Goal: Task Accomplishment & Management: Manage account settings

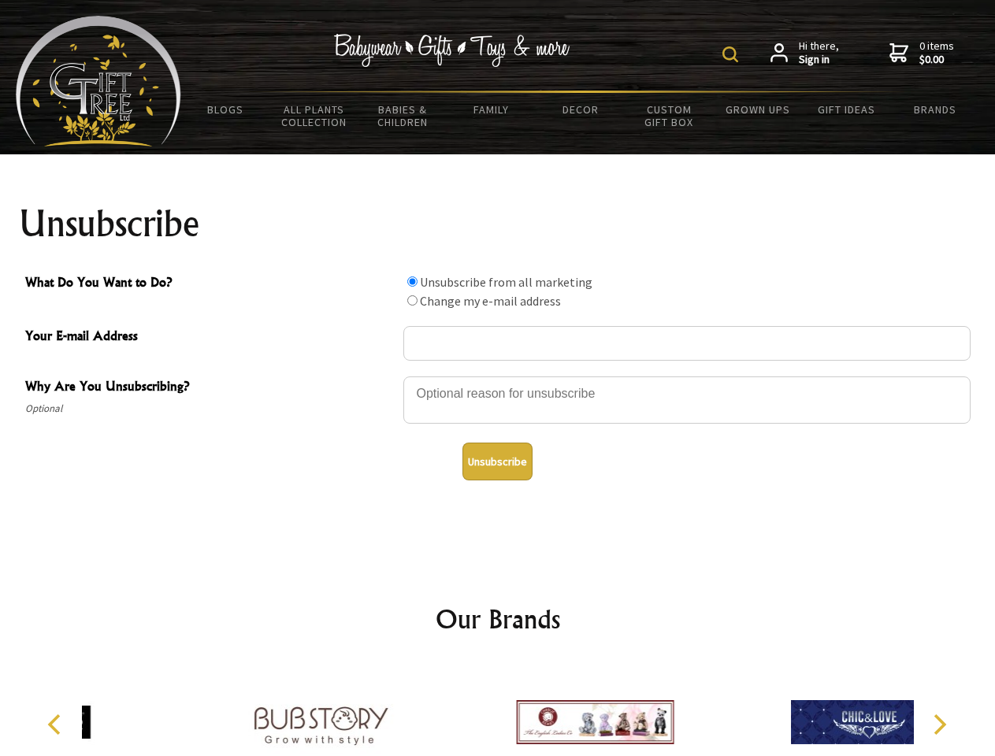
click at [733, 54] on img at bounding box center [730, 54] width 16 height 16
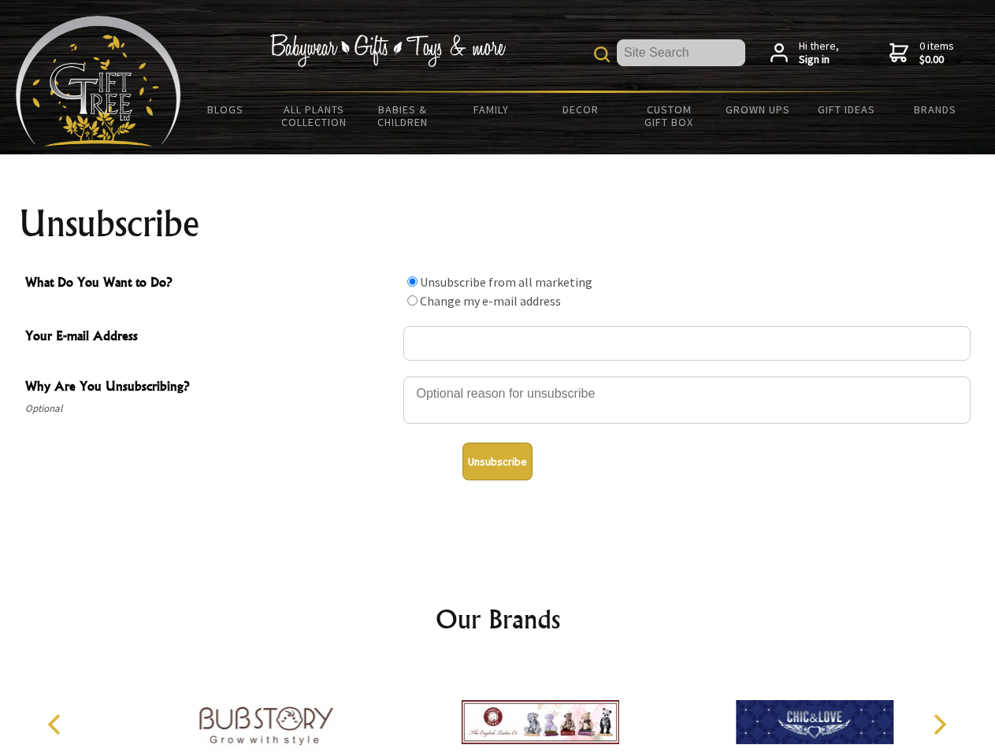
click at [498, 376] on div at bounding box center [686, 402] width 567 height 55
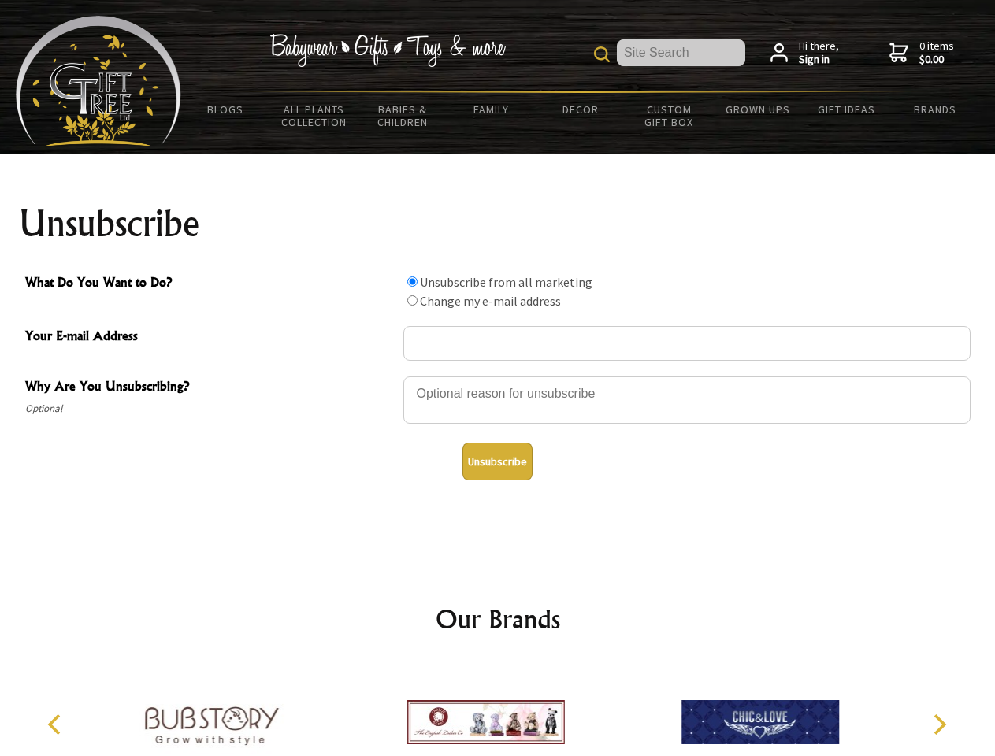
click at [412, 281] on input "What Do You Want to Do?" at bounding box center [412, 281] width 10 height 10
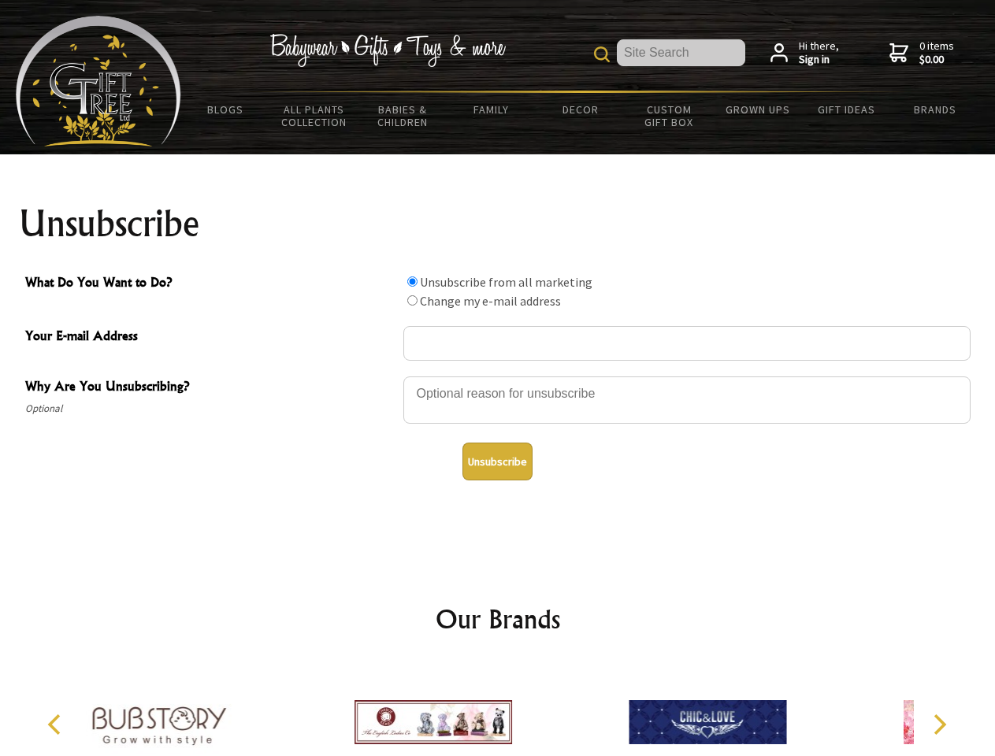
click at [412, 300] on input "What Do You Want to Do?" at bounding box center [412, 300] width 10 height 10
radio input "true"
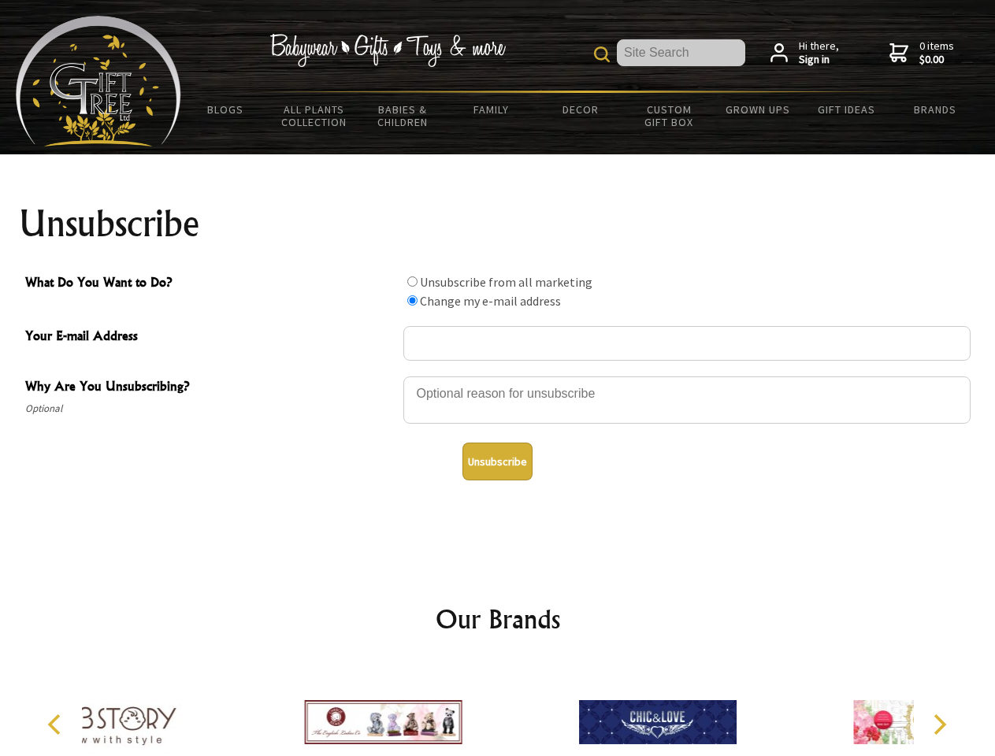
click at [497, 462] on button "Unsubscribe" at bounding box center [497, 462] width 70 height 38
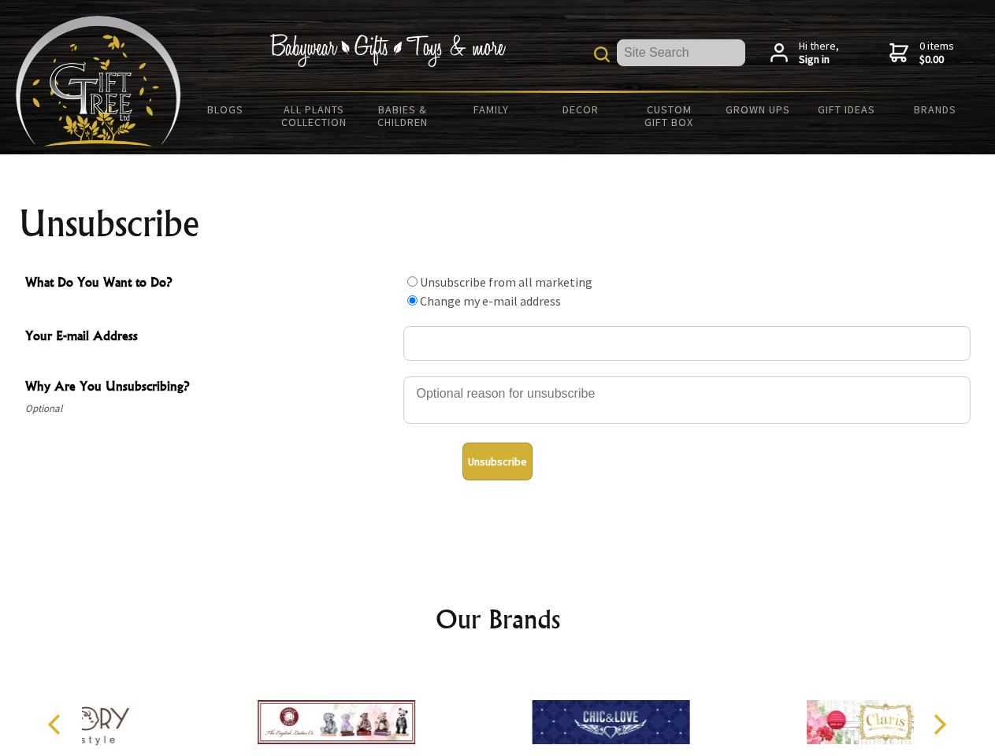
click at [57, 725] on icon "Previous" at bounding box center [56, 724] width 20 height 20
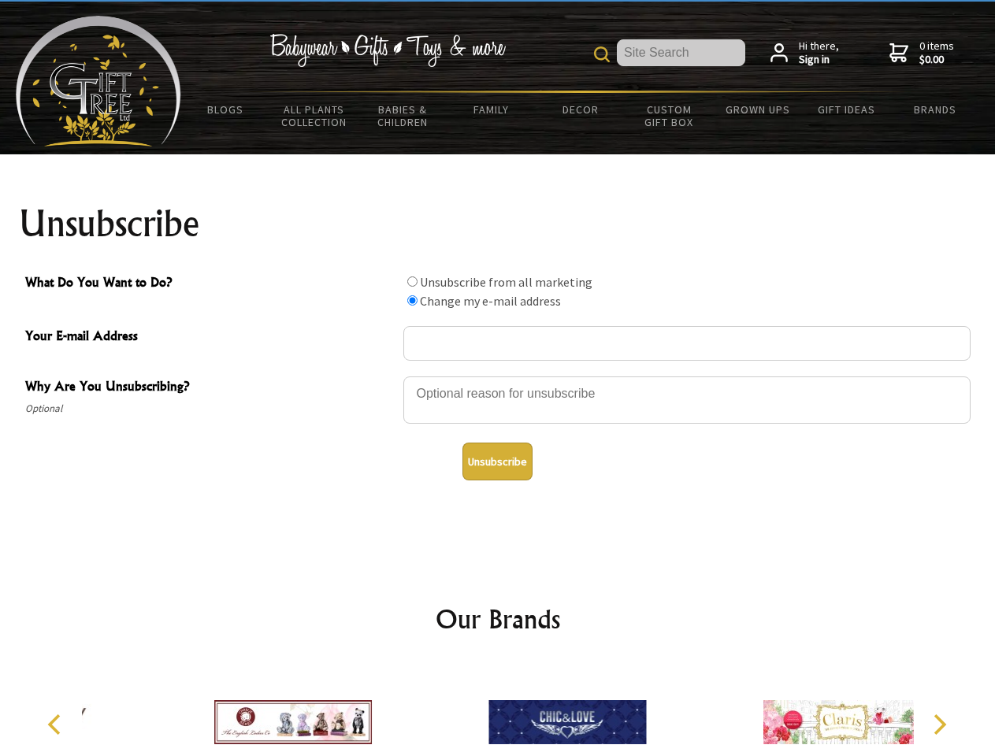
click at [939, 725] on icon "Next" at bounding box center [938, 724] width 20 height 20
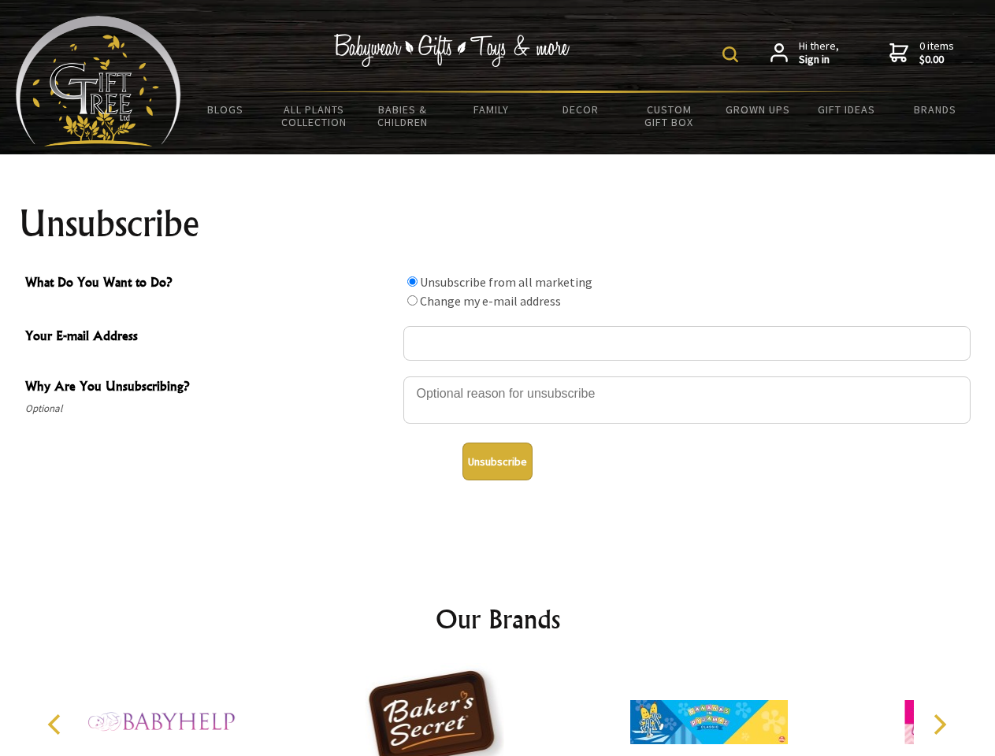
click at [733, 54] on img at bounding box center [730, 54] width 16 height 16
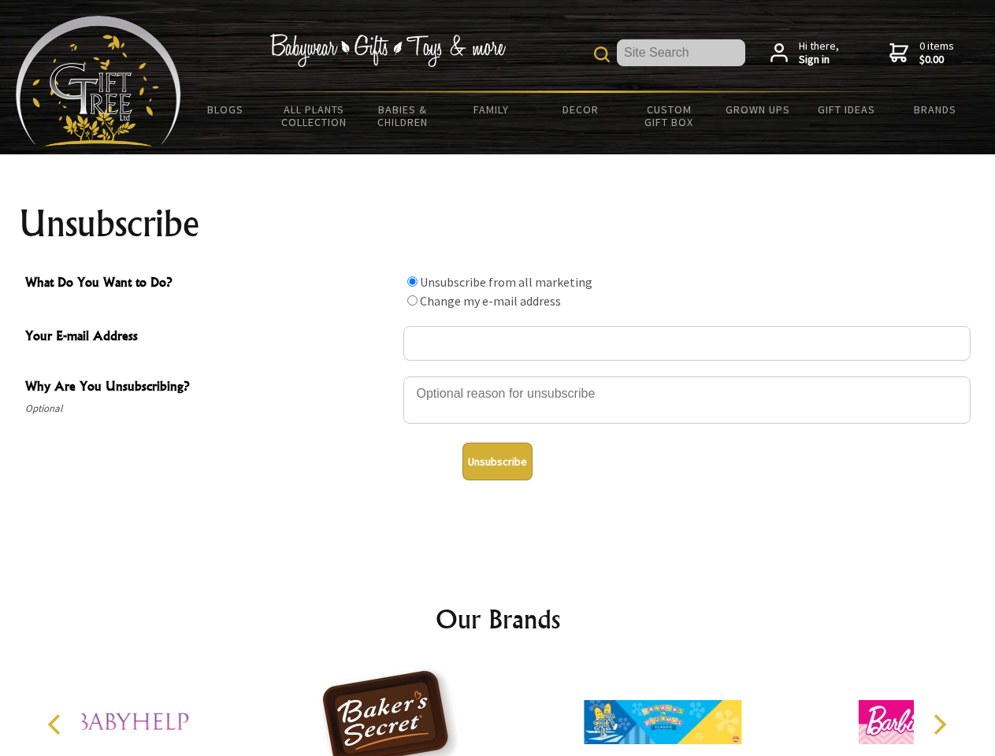
click at [498, 376] on div at bounding box center [686, 402] width 567 height 55
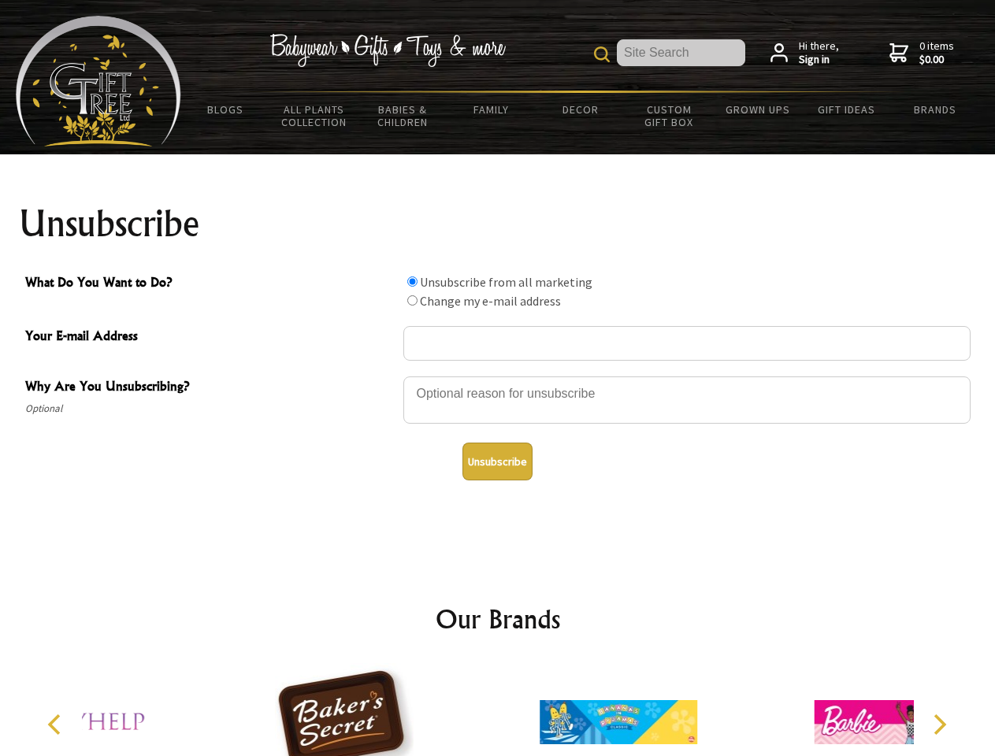
click at [412, 281] on input "What Do You Want to Do?" at bounding box center [412, 281] width 10 height 10
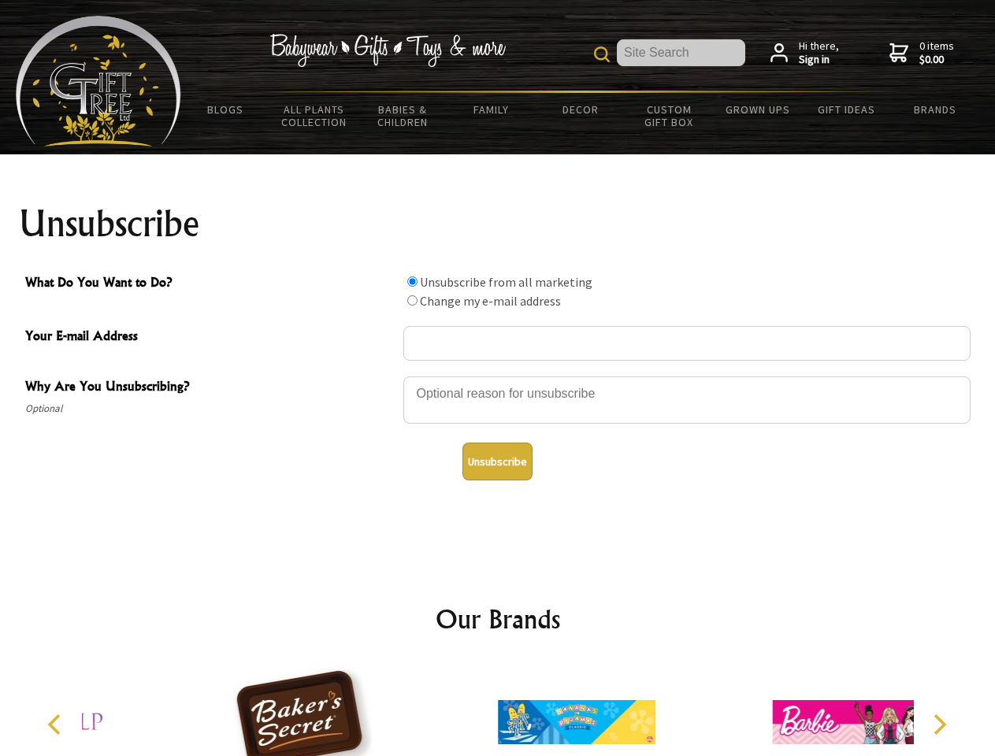
click at [412, 300] on input "What Do You Want to Do?" at bounding box center [412, 300] width 10 height 10
radio input "true"
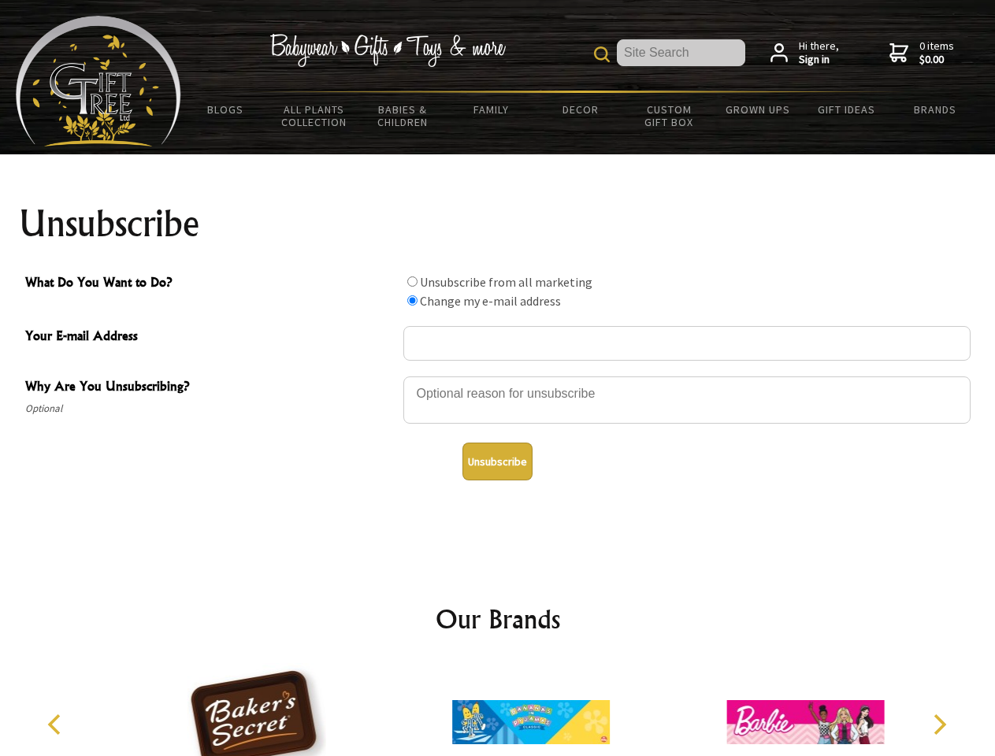
click at [497, 462] on button "Unsubscribe" at bounding box center [497, 462] width 70 height 38
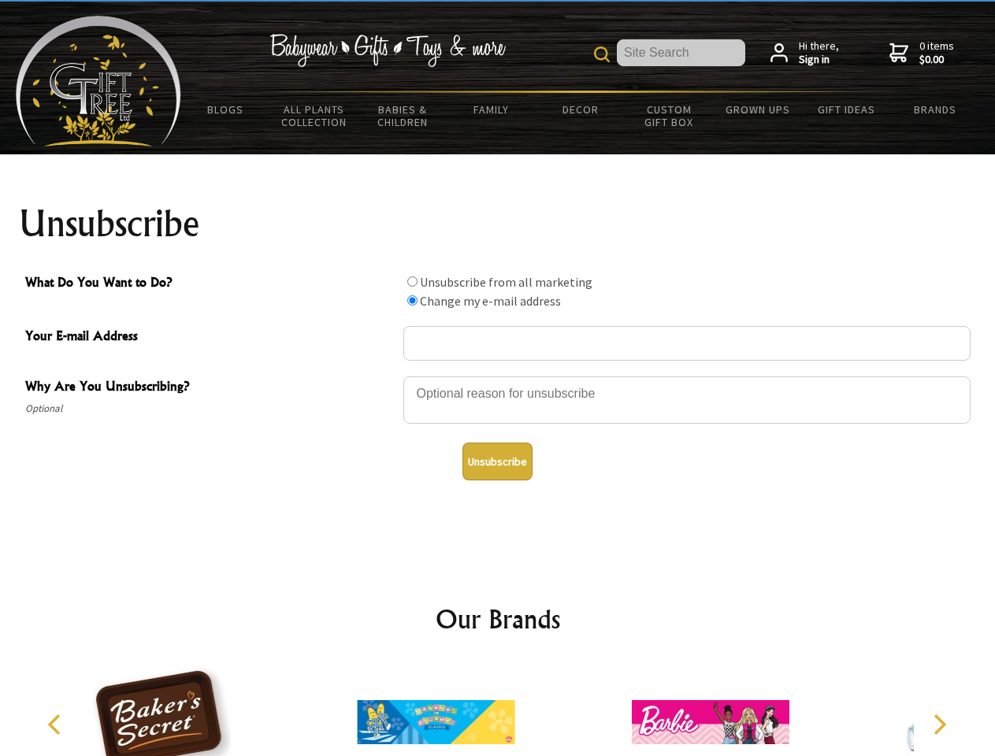
click at [57, 725] on icon "Previous" at bounding box center [56, 724] width 20 height 20
click at [939, 725] on icon "Next" at bounding box center [938, 724] width 20 height 20
